Goal: Task Accomplishment & Management: Complete application form

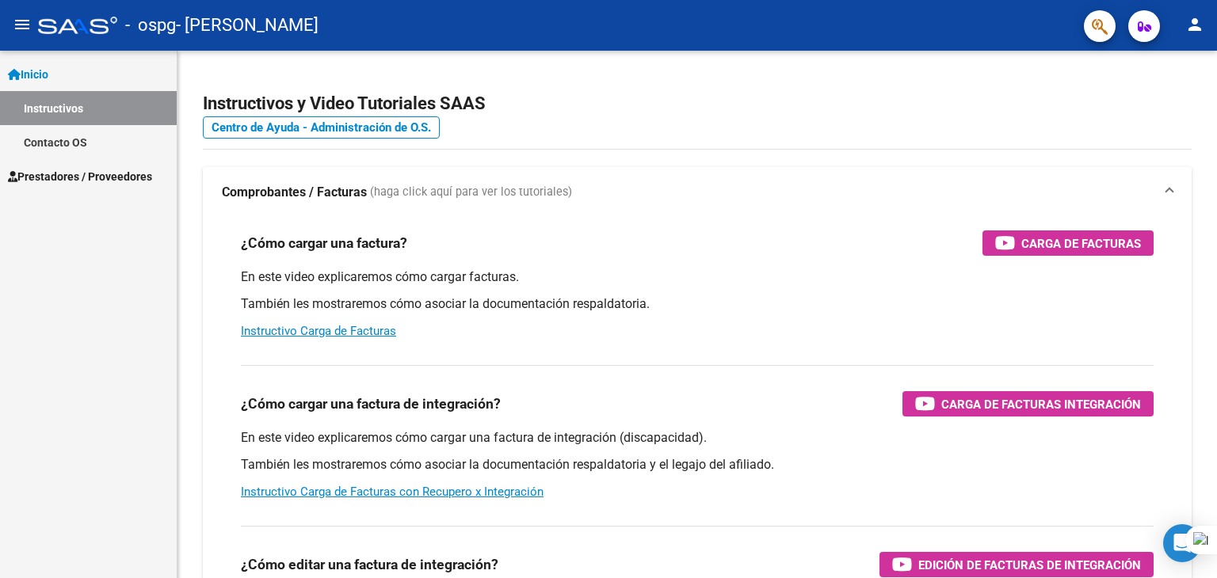
click at [86, 177] on span "Prestadores / Proveedores" at bounding box center [80, 176] width 144 height 17
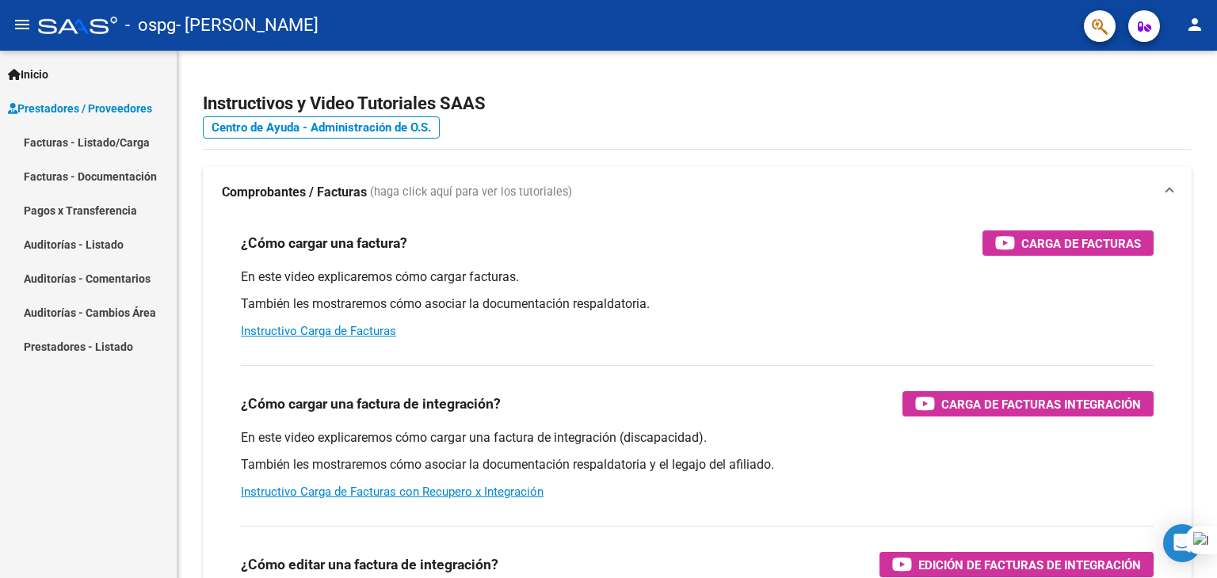
click at [77, 343] on link "Prestadores - Listado" at bounding box center [88, 347] width 177 height 34
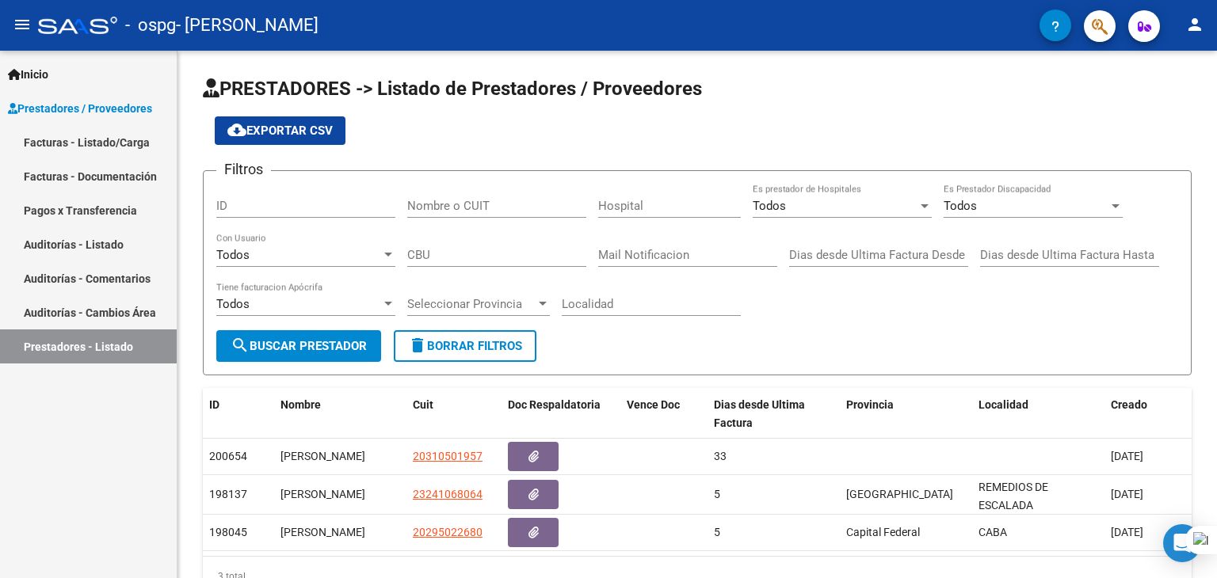
click at [108, 132] on link "Facturas - Listado/Carga" at bounding box center [88, 142] width 177 height 34
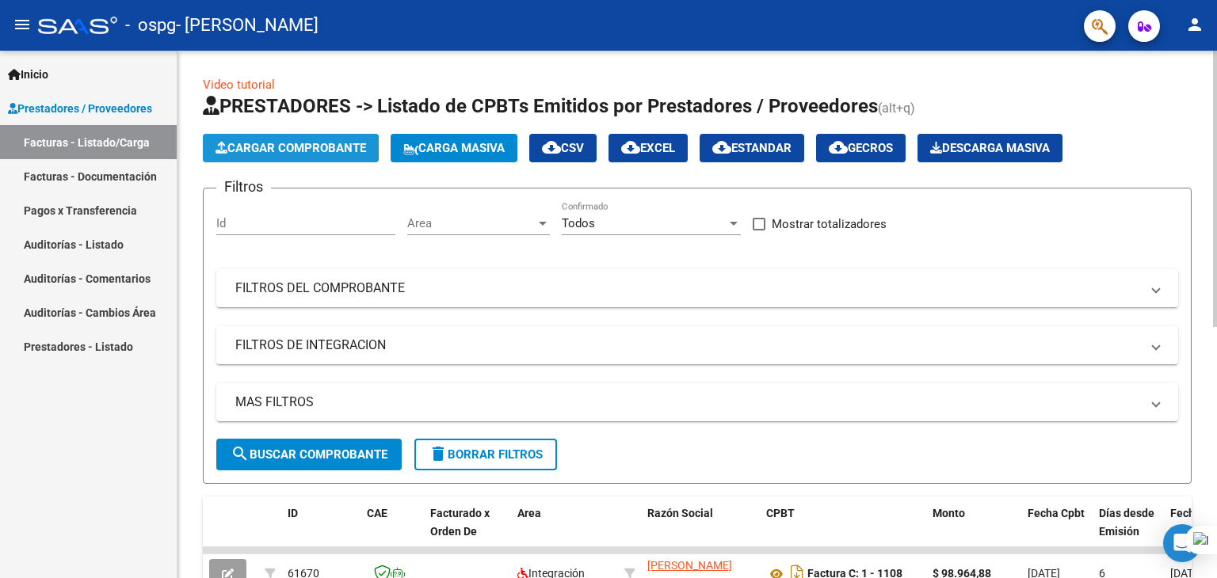
click at [269, 138] on button "Cargar Comprobante" at bounding box center [291, 148] width 176 height 29
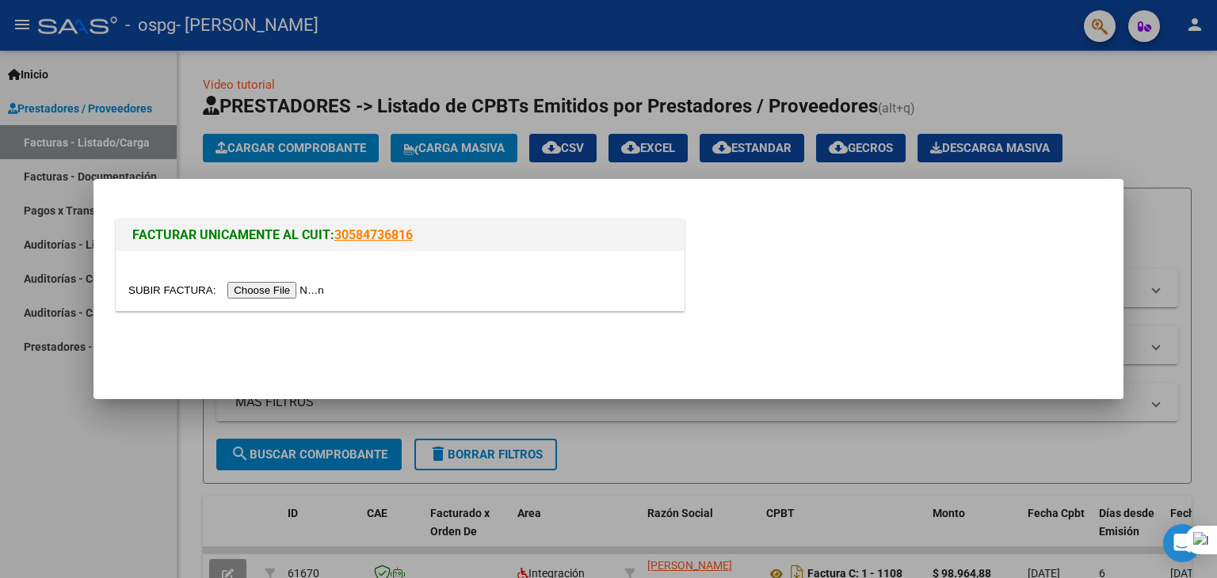
click at [302, 288] on input "file" at bounding box center [228, 290] width 200 height 17
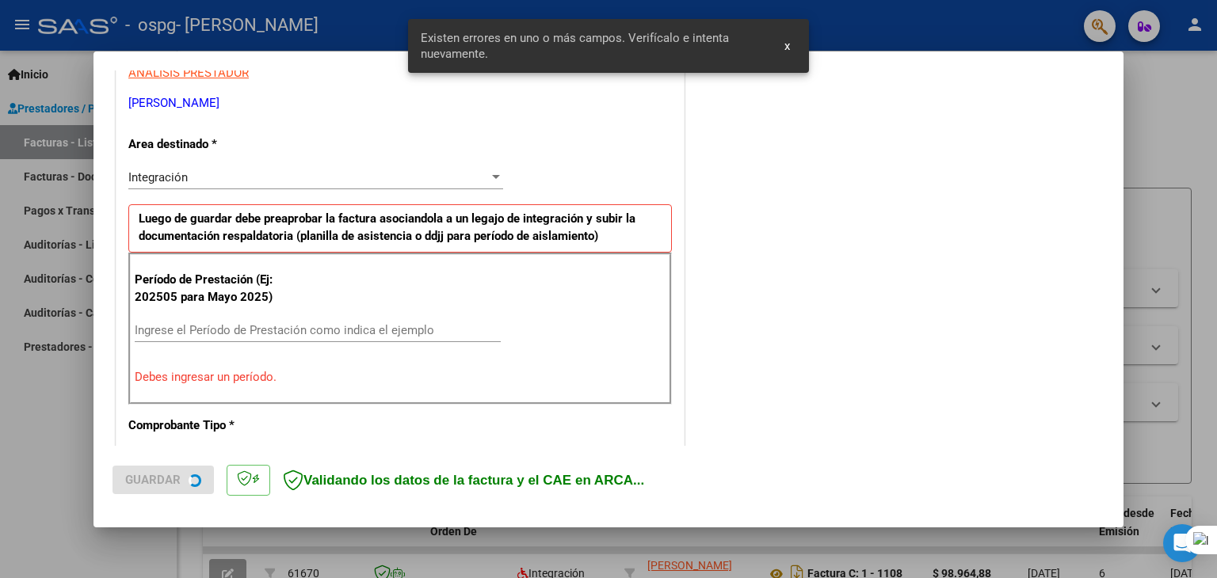
scroll to position [333, 0]
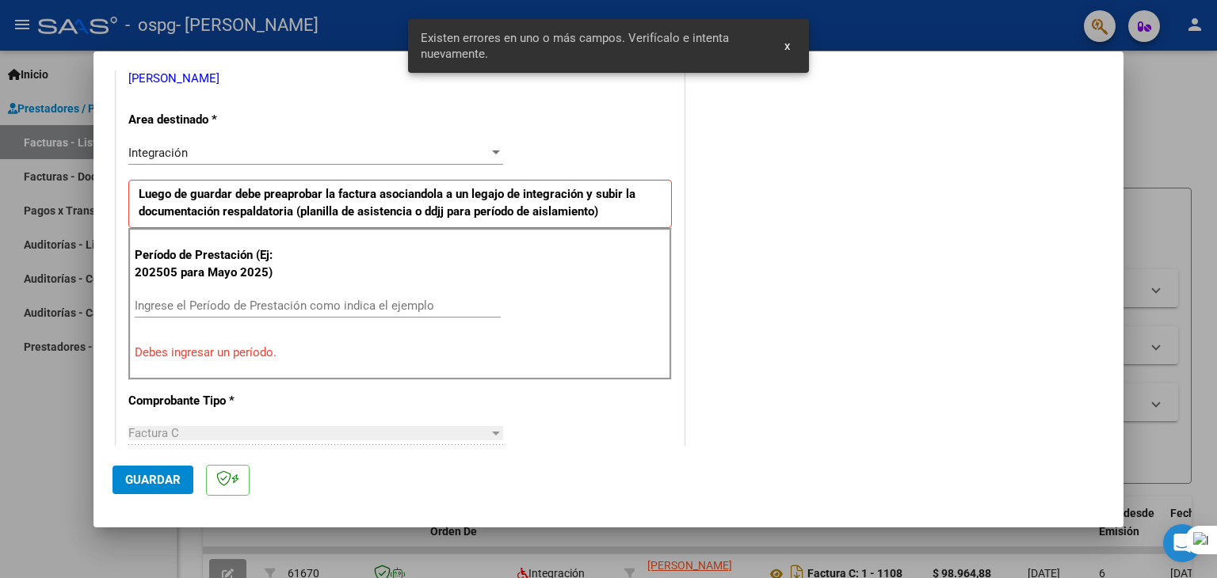
click at [349, 312] on div "Ingrese el Período de Prestación como indica el ejemplo" at bounding box center [318, 306] width 366 height 24
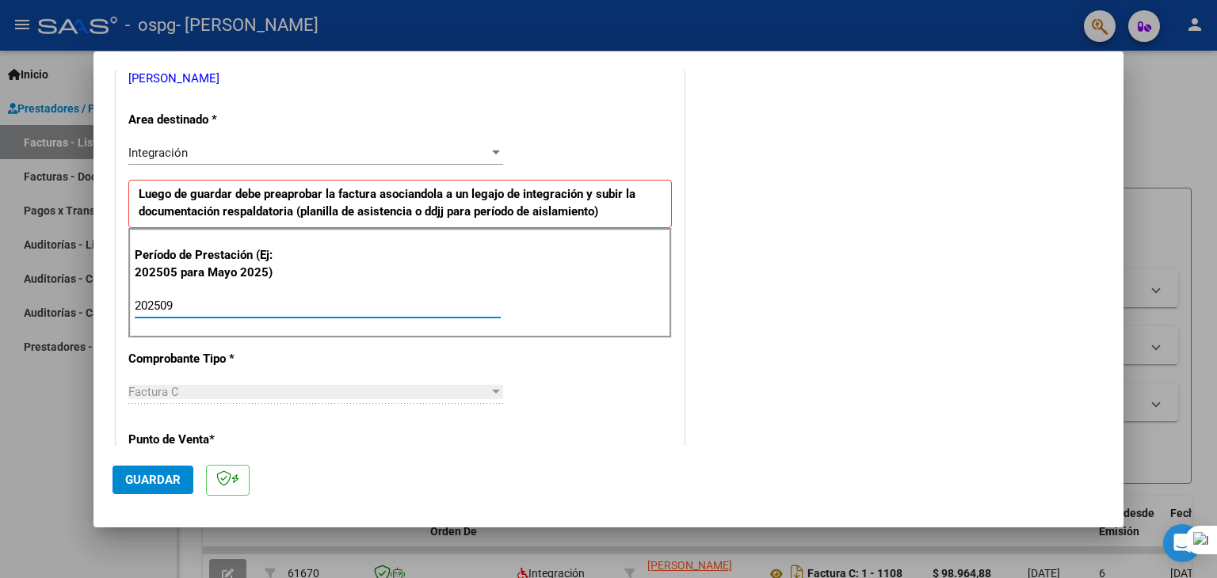
type input "202509"
click at [534, 391] on div "CUIT * 20-31050195-7 Ingresar CUIT ANALISIS PRESTADOR [PERSON_NAME] [PERSON_NAM…" at bounding box center [399, 532] width 567 height 1192
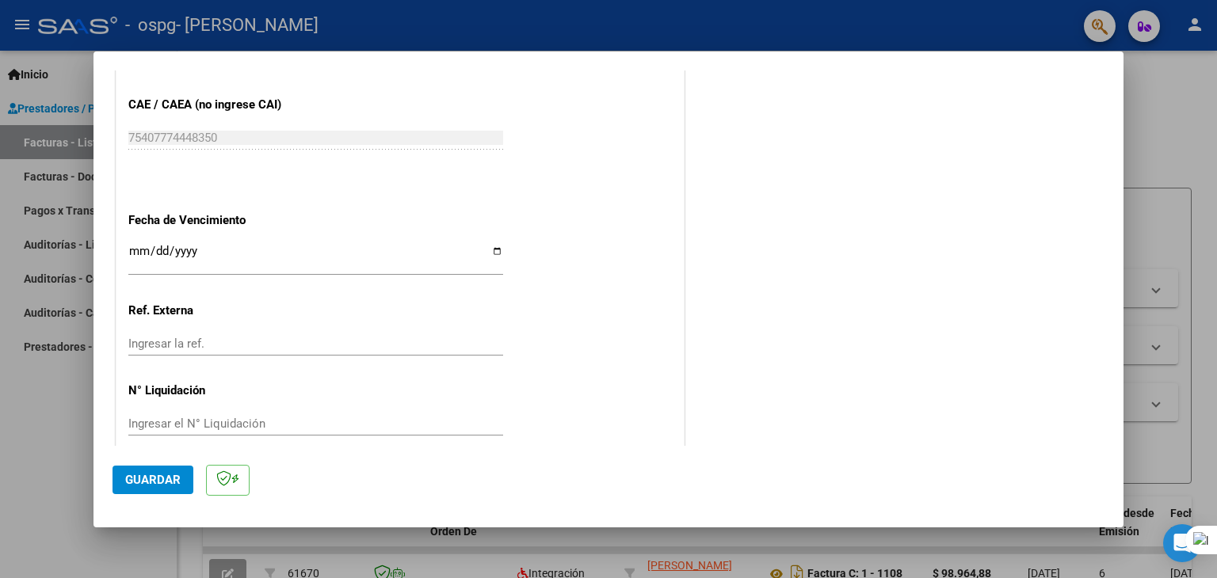
scroll to position [1017, 0]
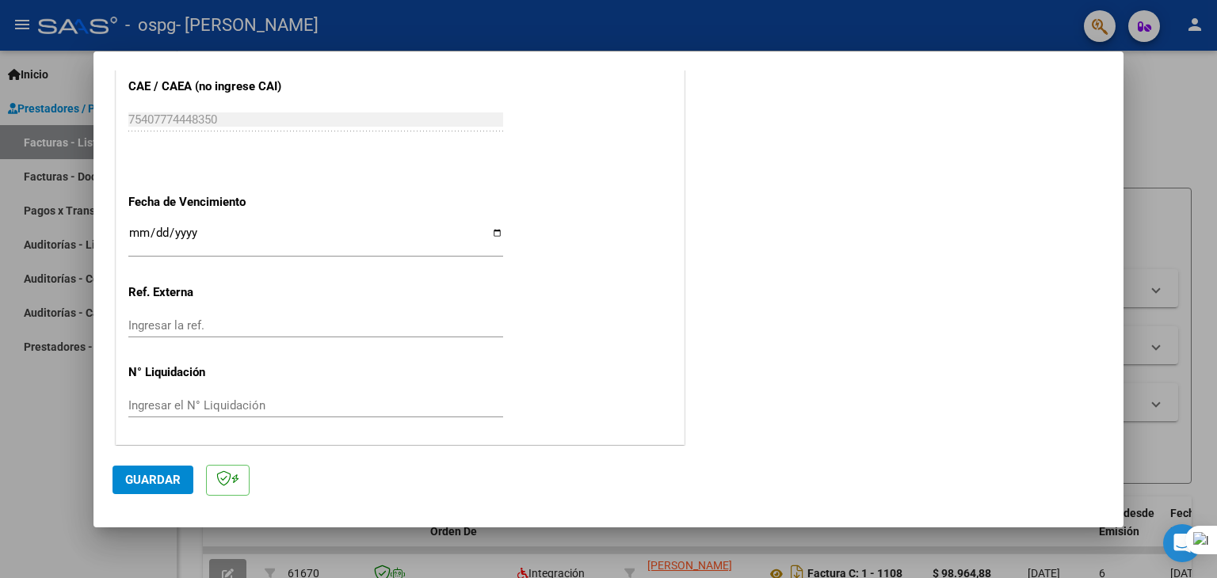
click at [341, 235] on input "Ingresar la fecha" at bounding box center [315, 239] width 375 height 25
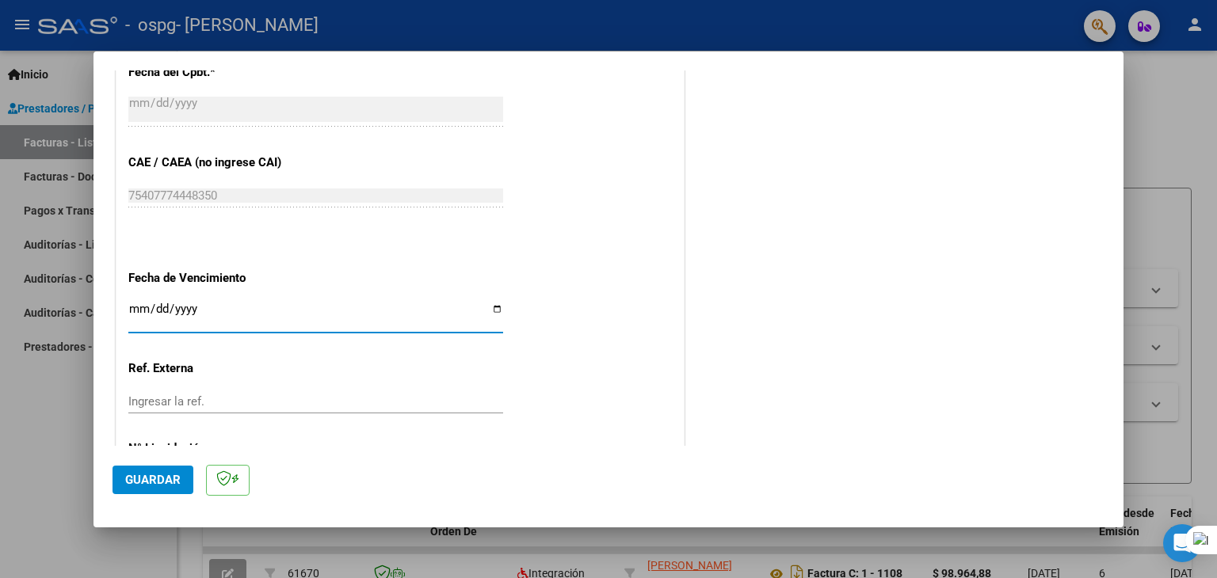
scroll to position [858, 0]
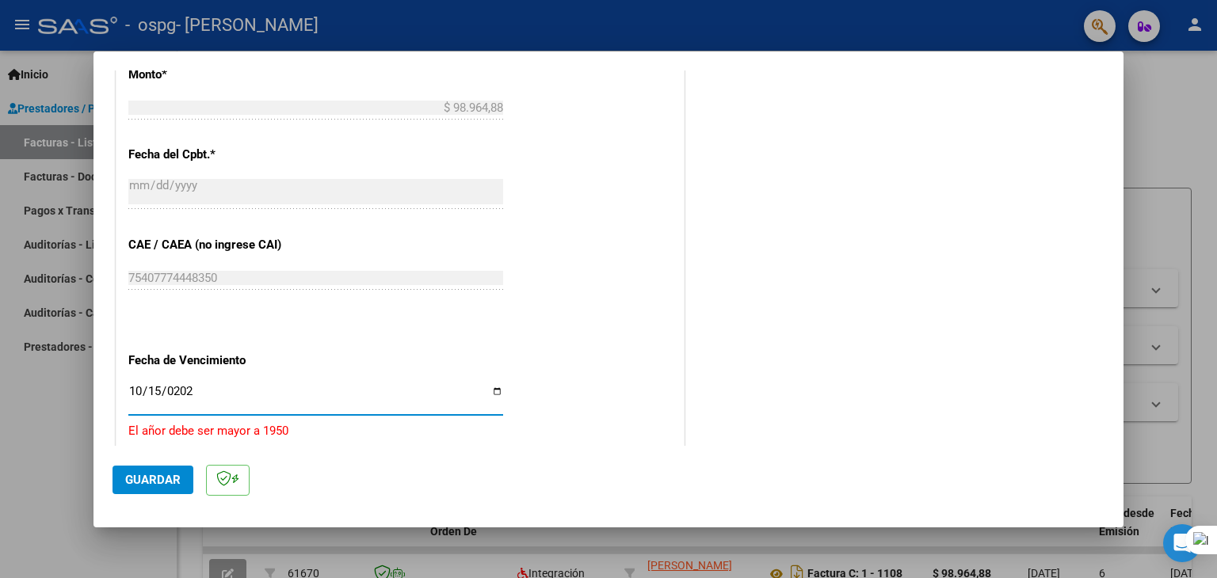
type input "[DATE]"
click at [612, 364] on div "CUIT * 20-31050195-7 Ingresar CUIT ANALISIS PRESTADOR [PERSON_NAME] [PERSON_NAM…" at bounding box center [399, 6] width 567 height 1192
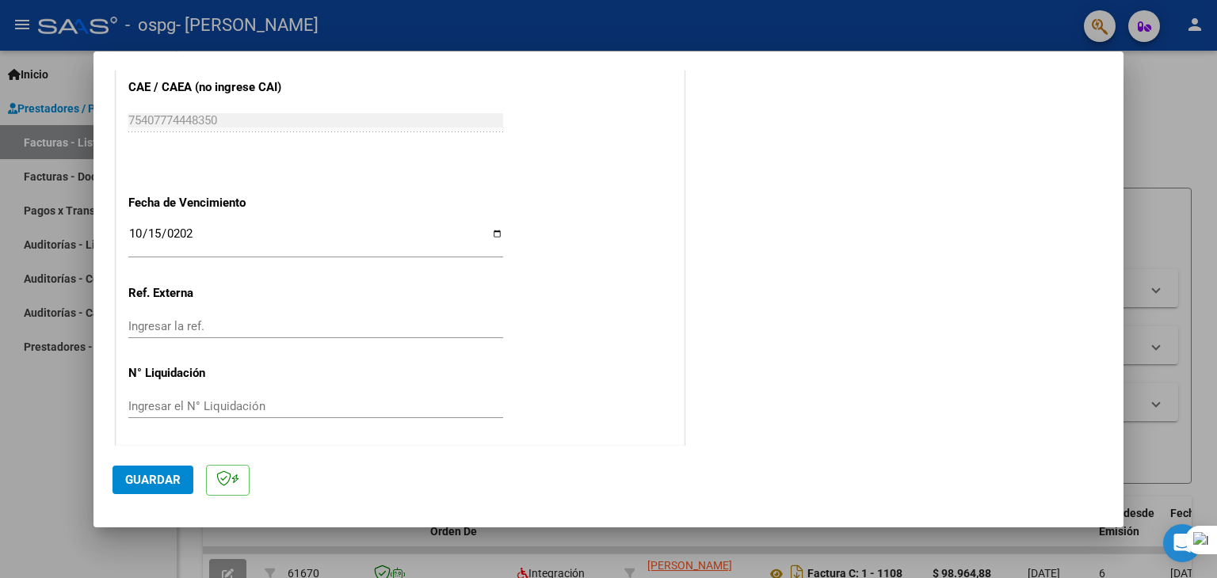
scroll to position [1017, 0]
click at [155, 464] on mat-dialog-actions "Guardar" at bounding box center [609, 477] width 992 height 63
click at [162, 477] on span "Guardar" at bounding box center [152, 480] width 55 height 14
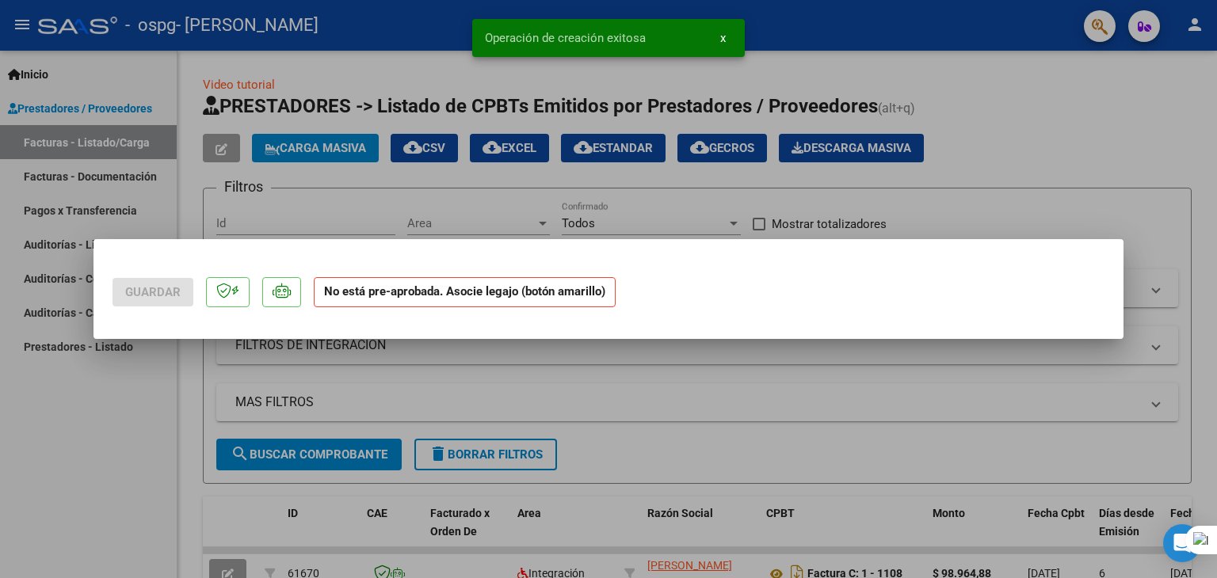
scroll to position [0, 0]
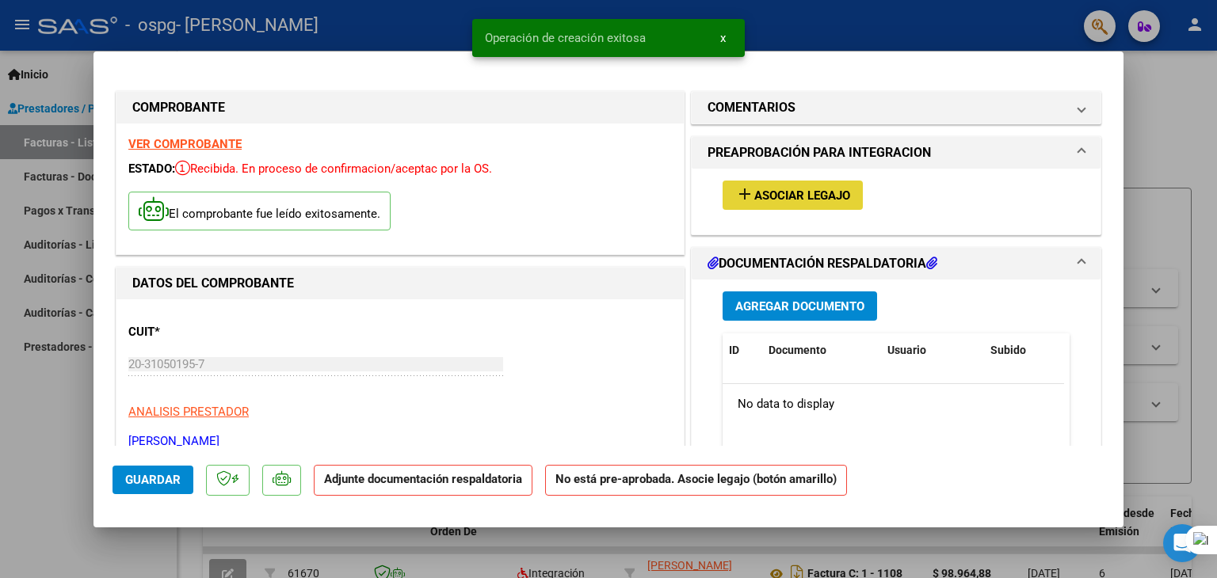
click at [781, 195] on span "Asociar Legajo" at bounding box center [802, 196] width 96 height 14
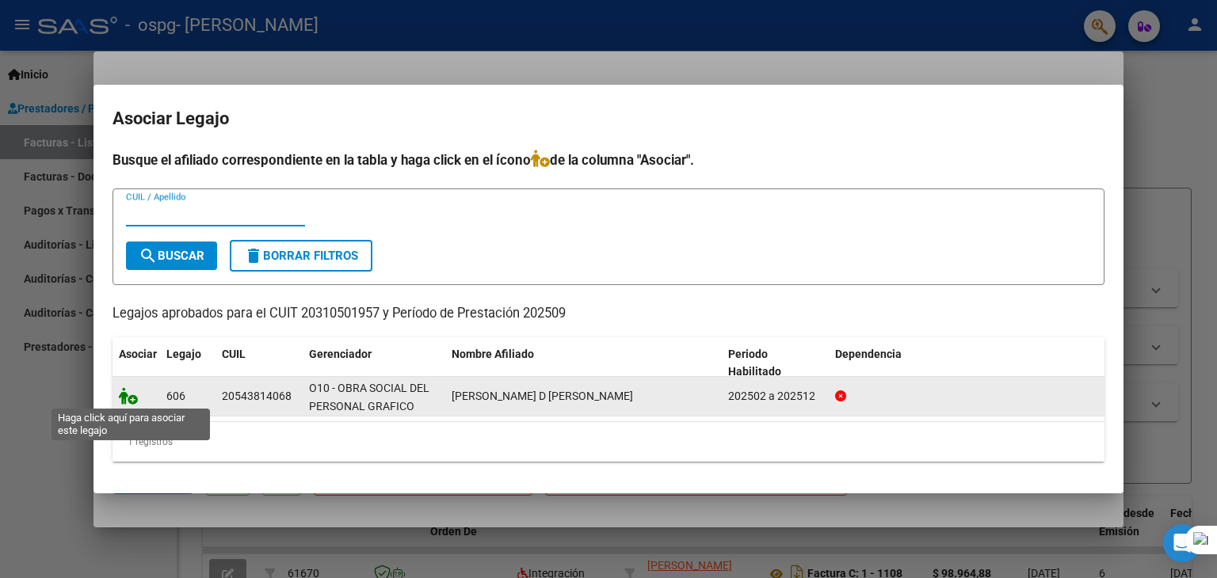
click at [130, 403] on icon at bounding box center [128, 395] width 19 height 17
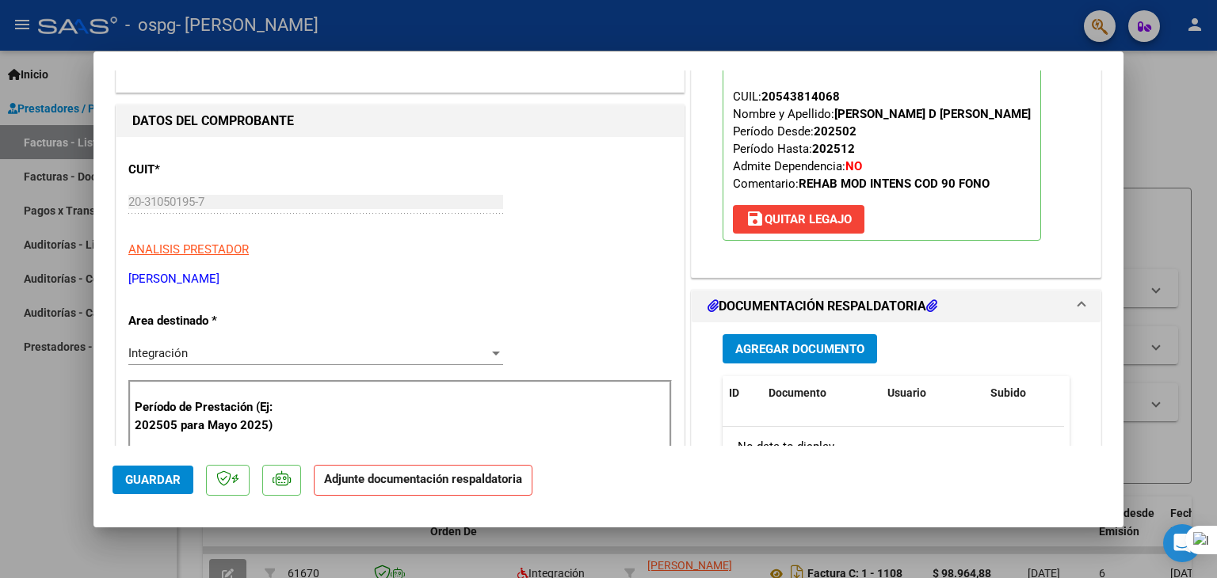
scroll to position [317, 0]
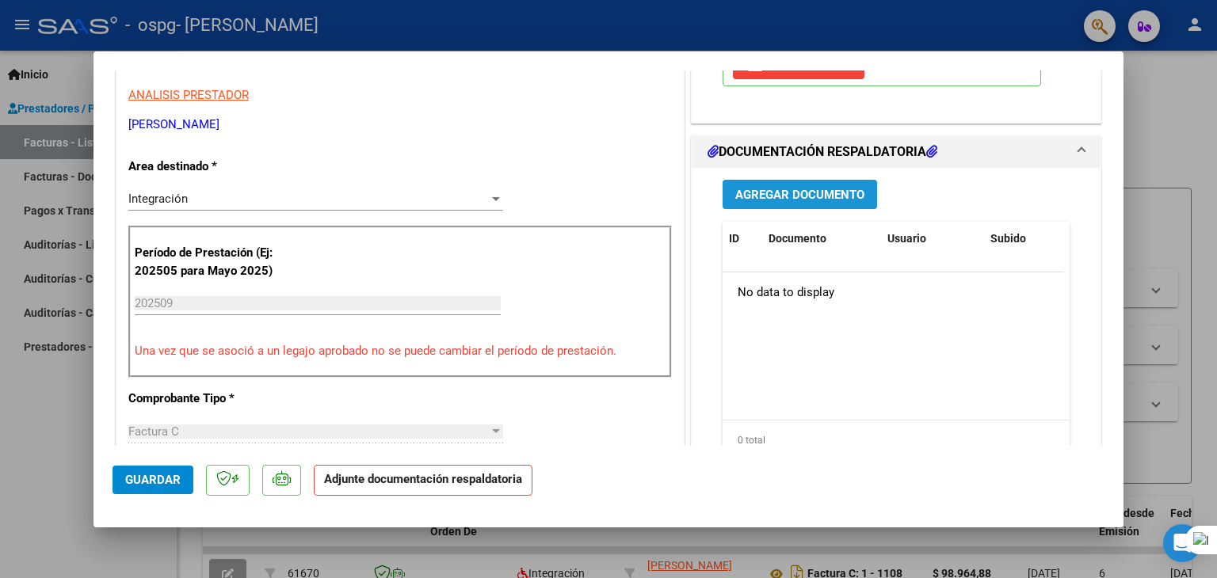
click at [818, 202] on span "Agregar Documento" at bounding box center [799, 195] width 129 height 14
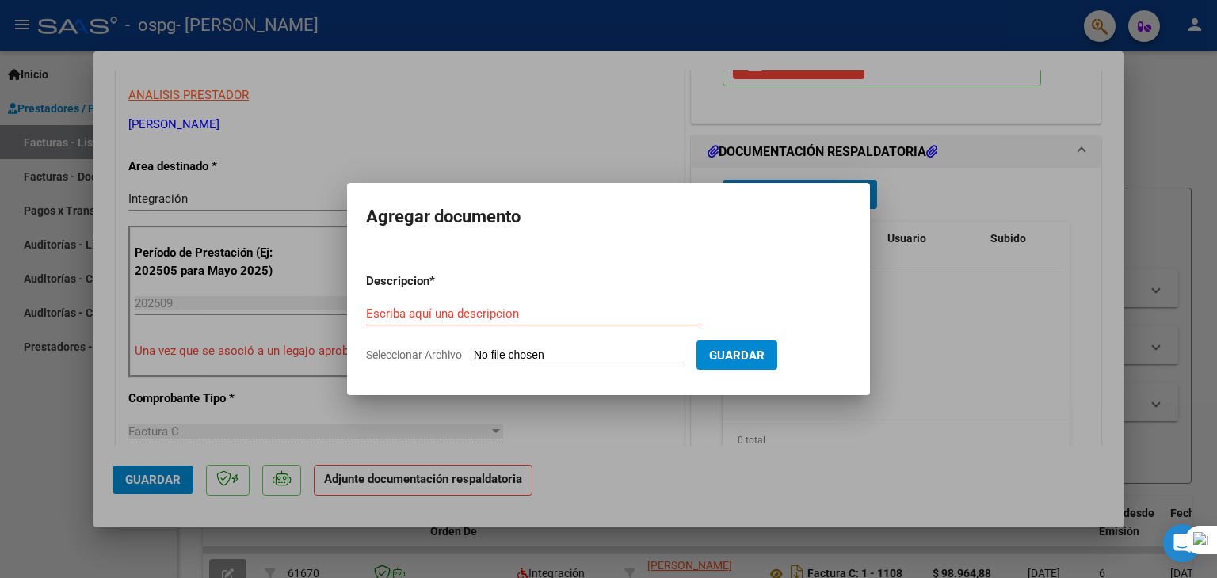
click at [519, 303] on div "Escriba aquí una descripcion" at bounding box center [533, 314] width 334 height 24
click at [523, 307] on input "Escriba aquí una descripcion" at bounding box center [533, 314] width 334 height 14
type input "PLANILLA ASISTENCIA"
click at [450, 365] on form "Descripcion * PLANILLA ASISTENCIA Escriba aquí una descripcion Seleccionar Arch…" at bounding box center [608, 319] width 485 height 116
click at [429, 355] on span "Seleccionar Archivo" at bounding box center [414, 355] width 96 height 13
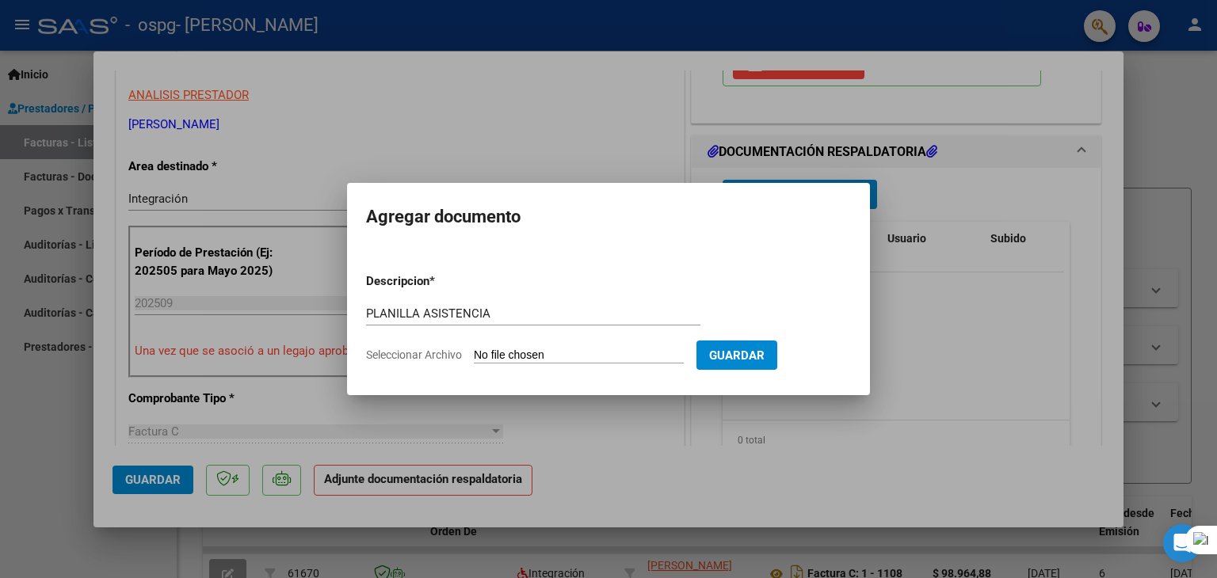
click at [474, 355] on input "Seleccionar Archivo" at bounding box center [579, 356] width 210 height 15
type input "C:\fakepath\[PERSON_NAME] fono sep.pdf"
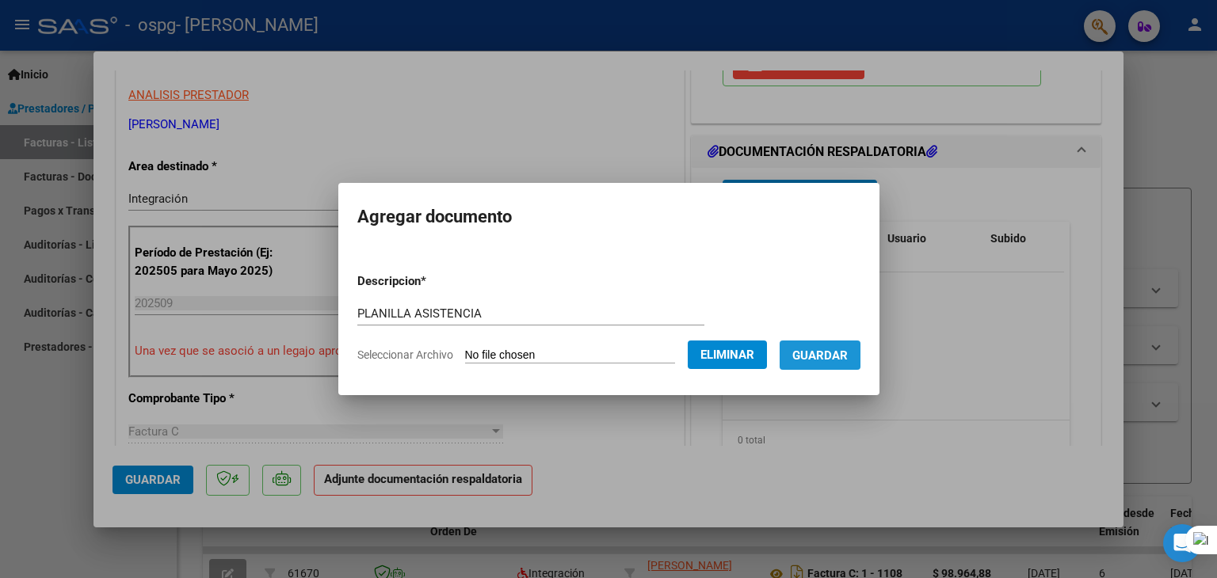
click at [828, 361] on span "Guardar" at bounding box center [819, 356] width 55 height 14
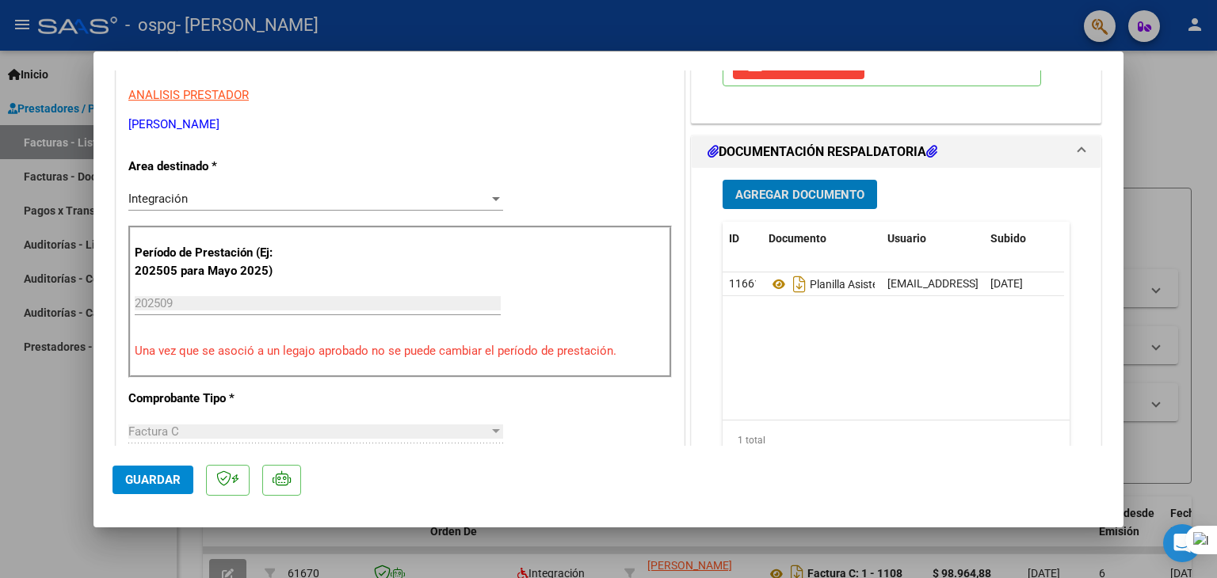
click at [417, 539] on div at bounding box center [608, 289] width 1217 height 578
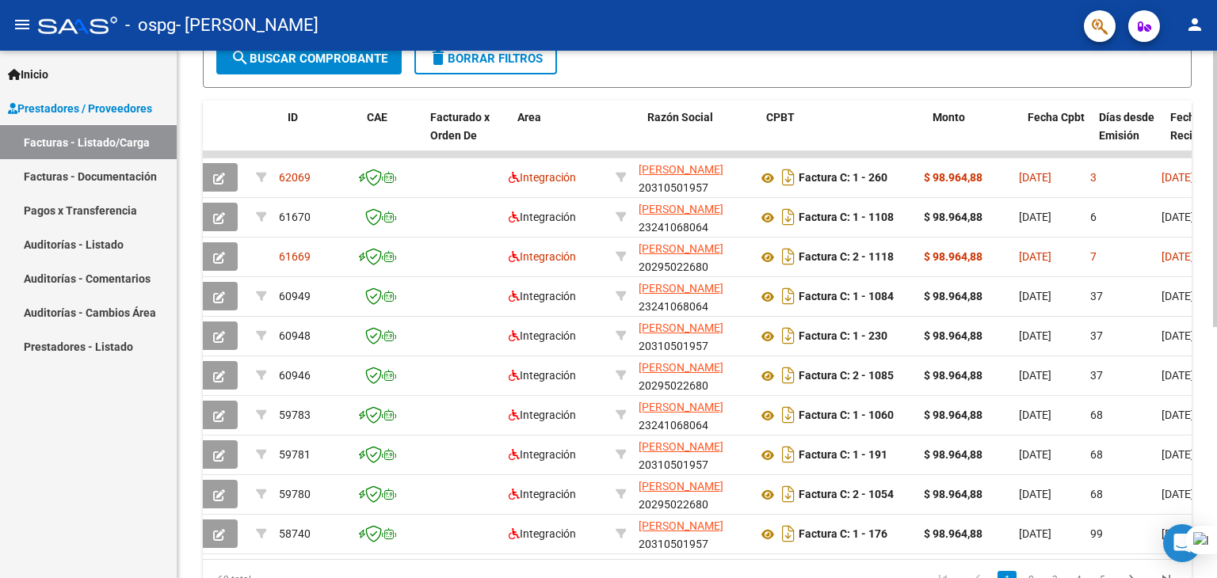
scroll to position [0, 0]
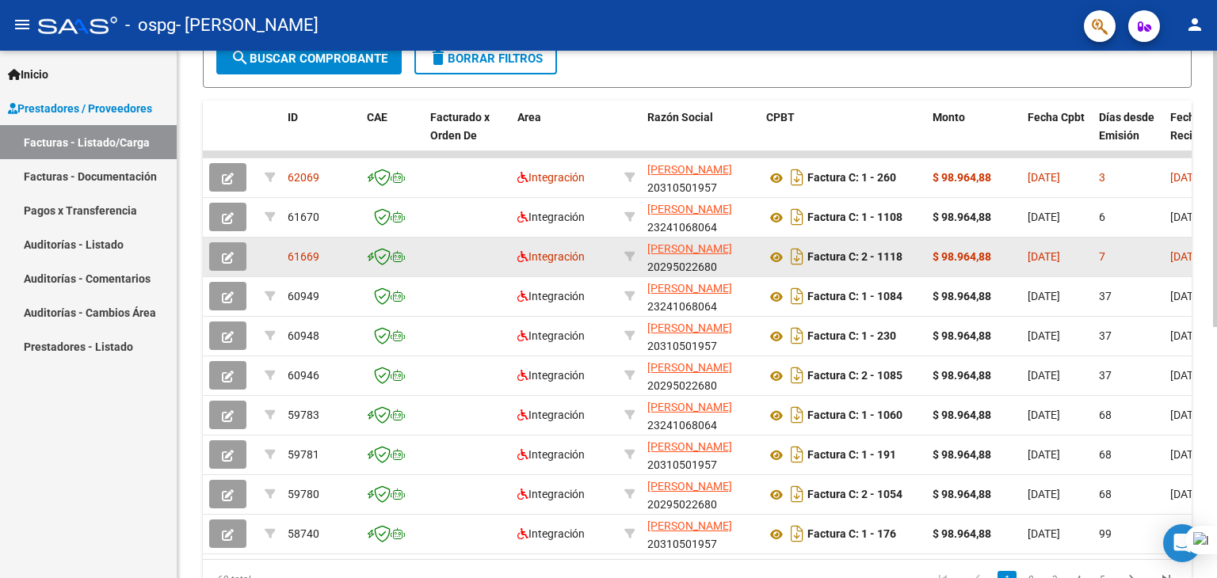
click at [244, 249] on button "button" at bounding box center [227, 256] width 37 height 29
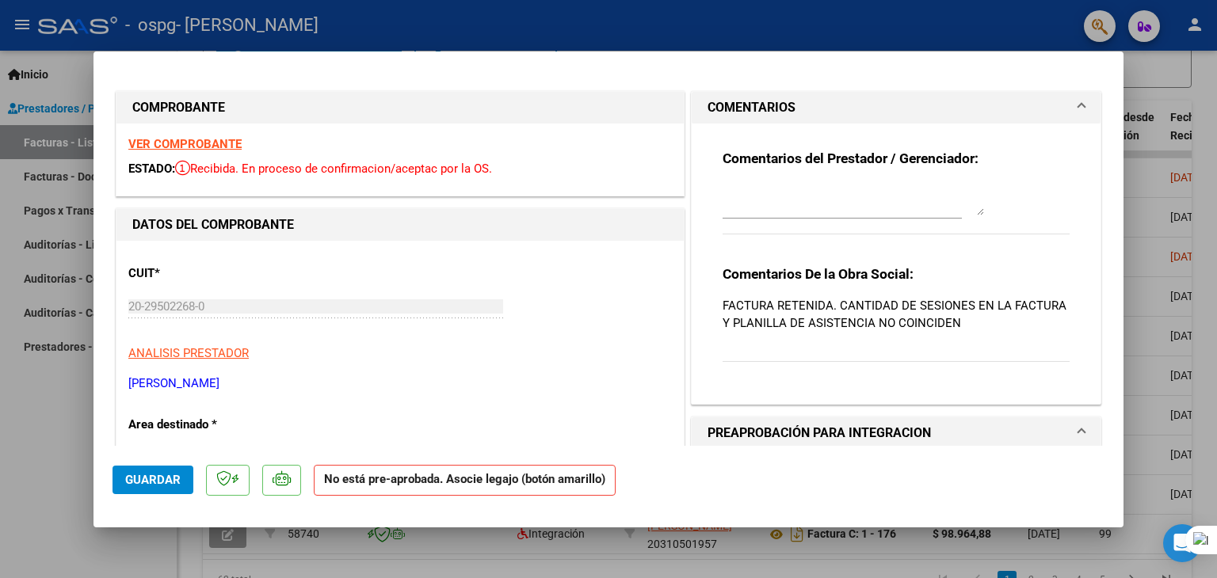
click at [0, 429] on div at bounding box center [608, 289] width 1217 height 578
type input "$ 0,00"
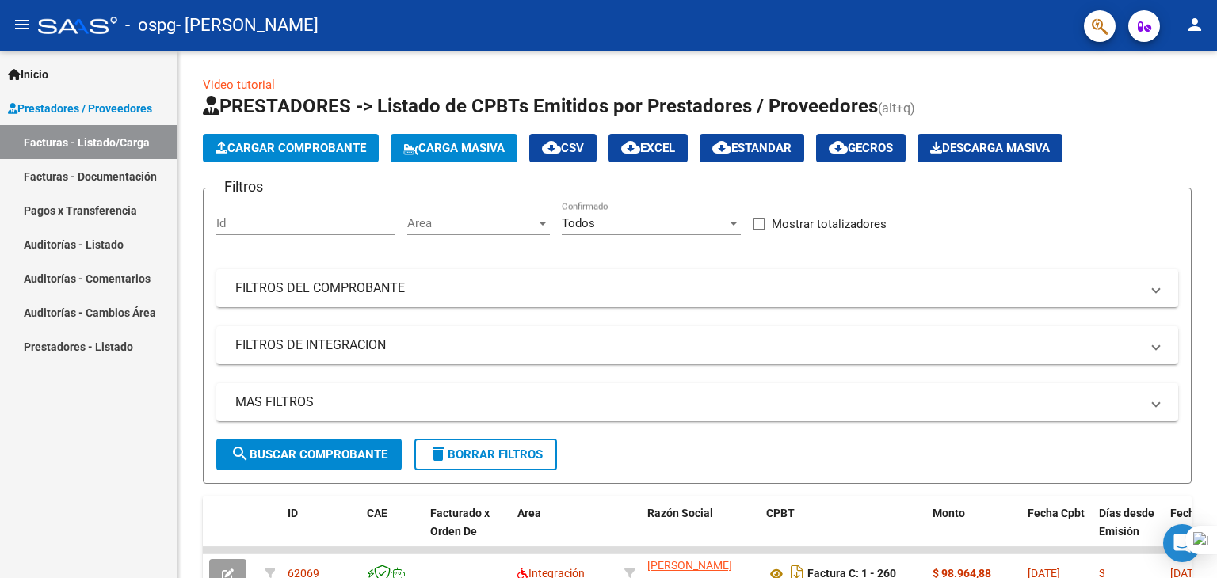
click at [1203, 23] on mat-icon "person" at bounding box center [1194, 24] width 19 height 19
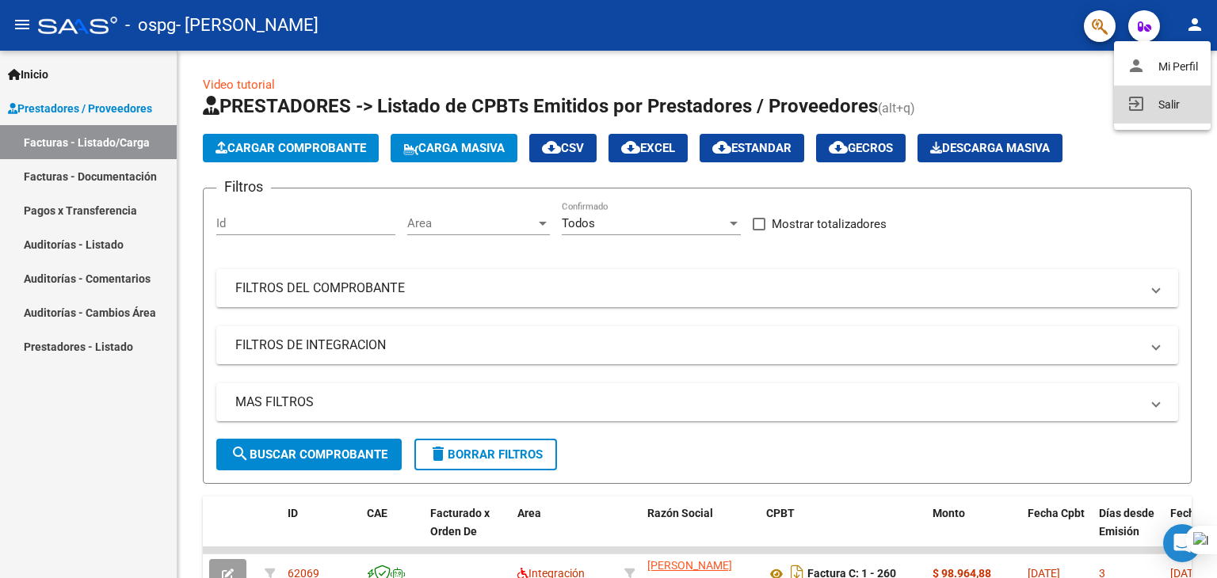
click at [1180, 105] on button "exit_to_app Salir" at bounding box center [1162, 105] width 97 height 38
